Goal: Task Accomplishment & Management: Manage account settings

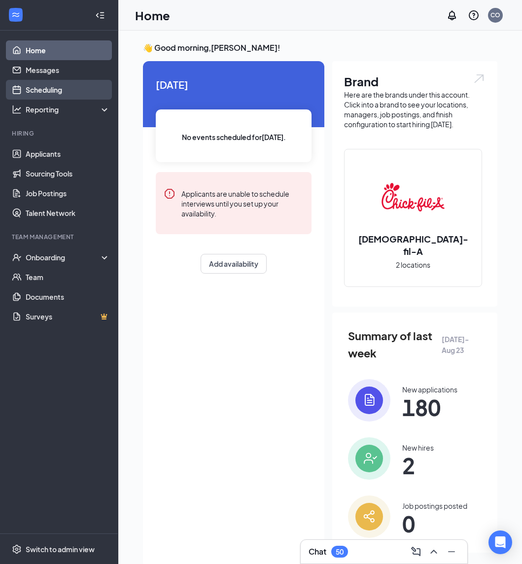
click at [53, 87] on link "Scheduling" at bounding box center [68, 90] width 84 height 20
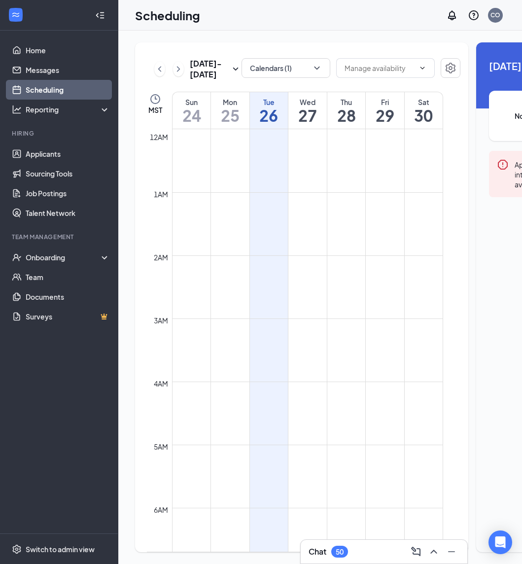
scroll to position [485, 0]
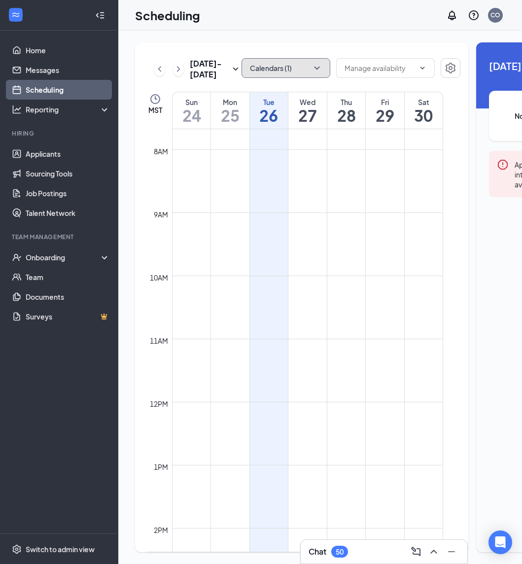
click at [312, 64] on icon "ChevronDown" at bounding box center [317, 68] width 10 height 10
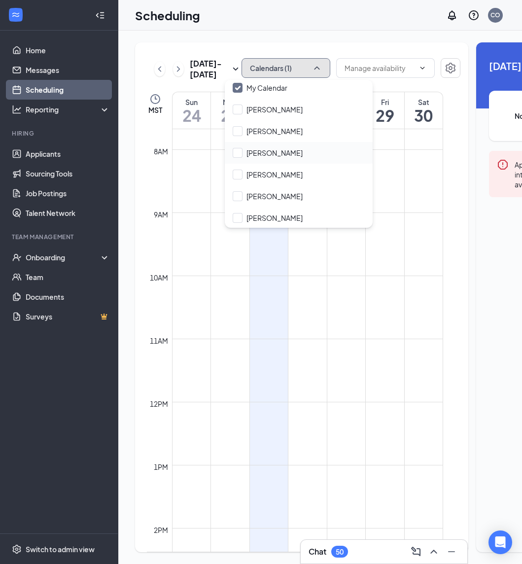
scroll to position [26, 0]
click at [244, 217] on input "[PERSON_NAME]" at bounding box center [268, 217] width 70 height 10
checkbox input "true"
click at [347, 260] on td at bounding box center [307, 252] width 271 height 16
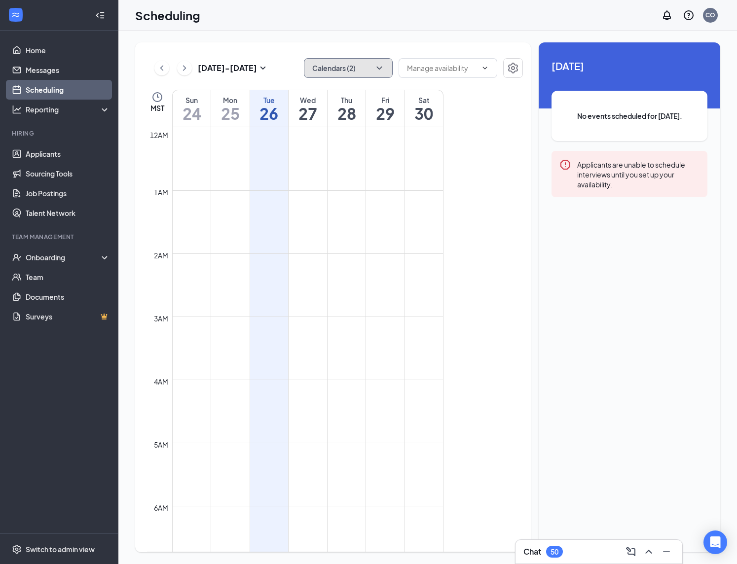
click at [378, 68] on icon "ChevronDown" at bounding box center [378, 68] width 5 height 3
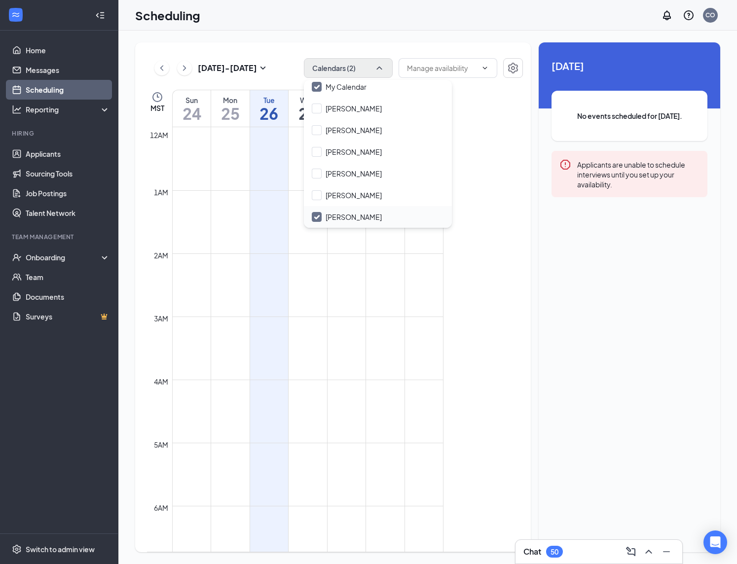
drag, startPoint x: 320, startPoint y: 197, endPoint x: 316, endPoint y: 206, distance: 9.3
click at [319, 197] on input "[PERSON_NAME]" at bounding box center [347, 195] width 70 height 10
checkbox input "true"
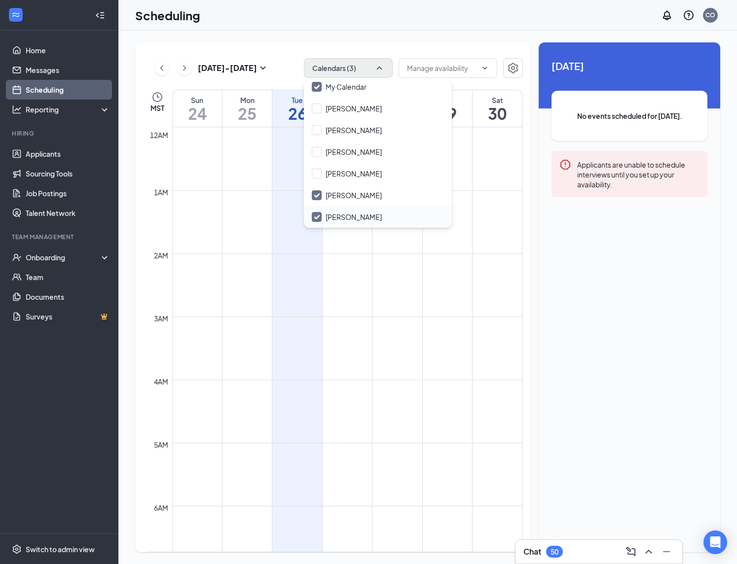
click at [315, 214] on input "[PERSON_NAME]" at bounding box center [347, 217] width 70 height 10
checkbox input "false"
click at [340, 237] on td at bounding box center [347, 230] width 350 height 16
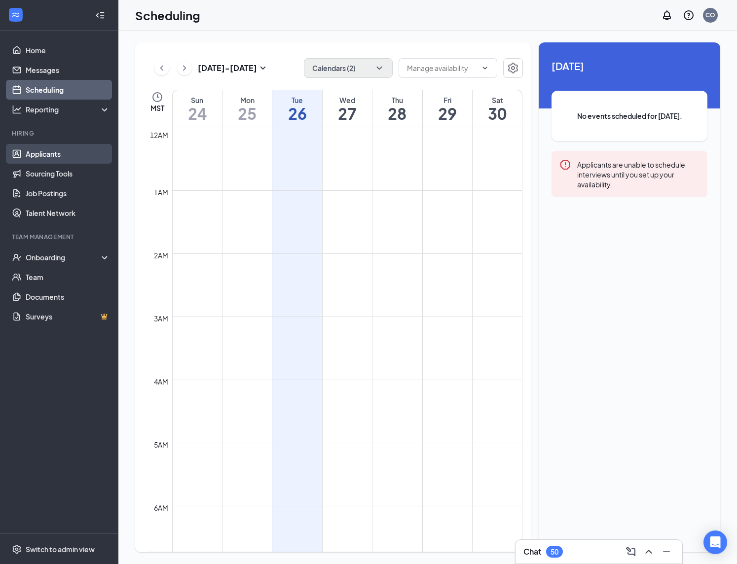
click at [57, 160] on link "Applicants" at bounding box center [68, 154] width 84 height 20
